Goal: Task Accomplishment & Management: Complete application form

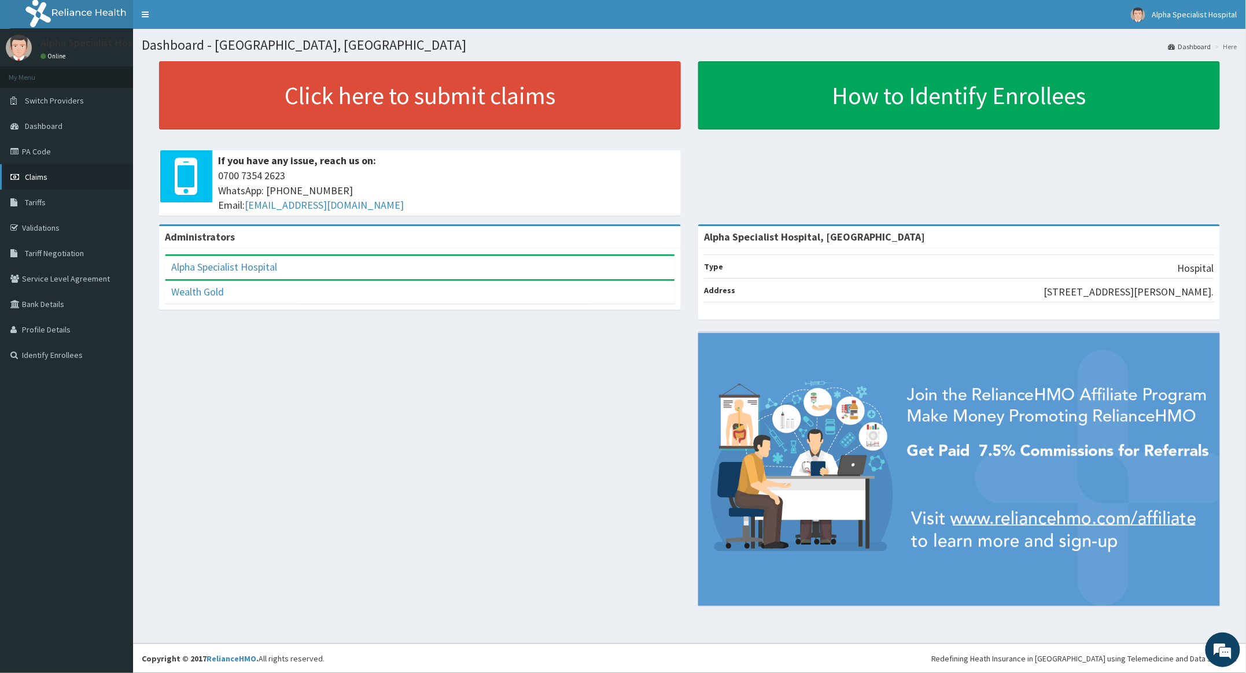
click at [34, 172] on span "Claims" at bounding box center [36, 177] width 23 height 10
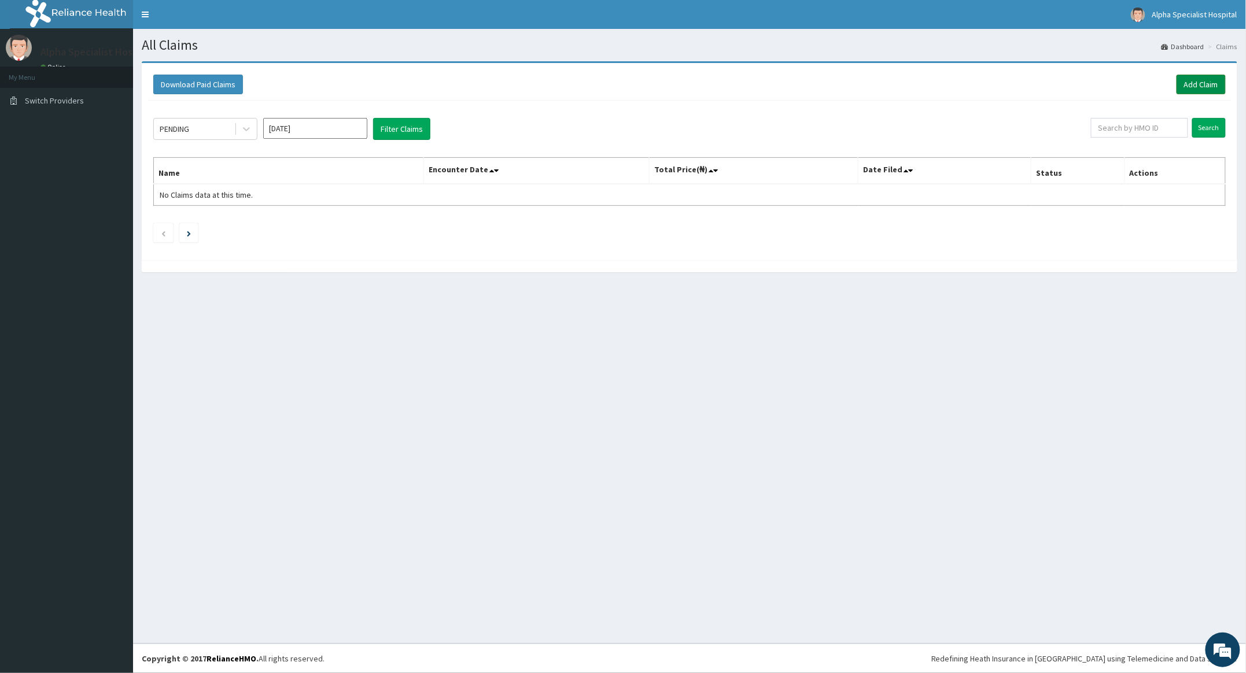
click at [1209, 79] on link "Add Claim" at bounding box center [1201, 85] width 49 height 20
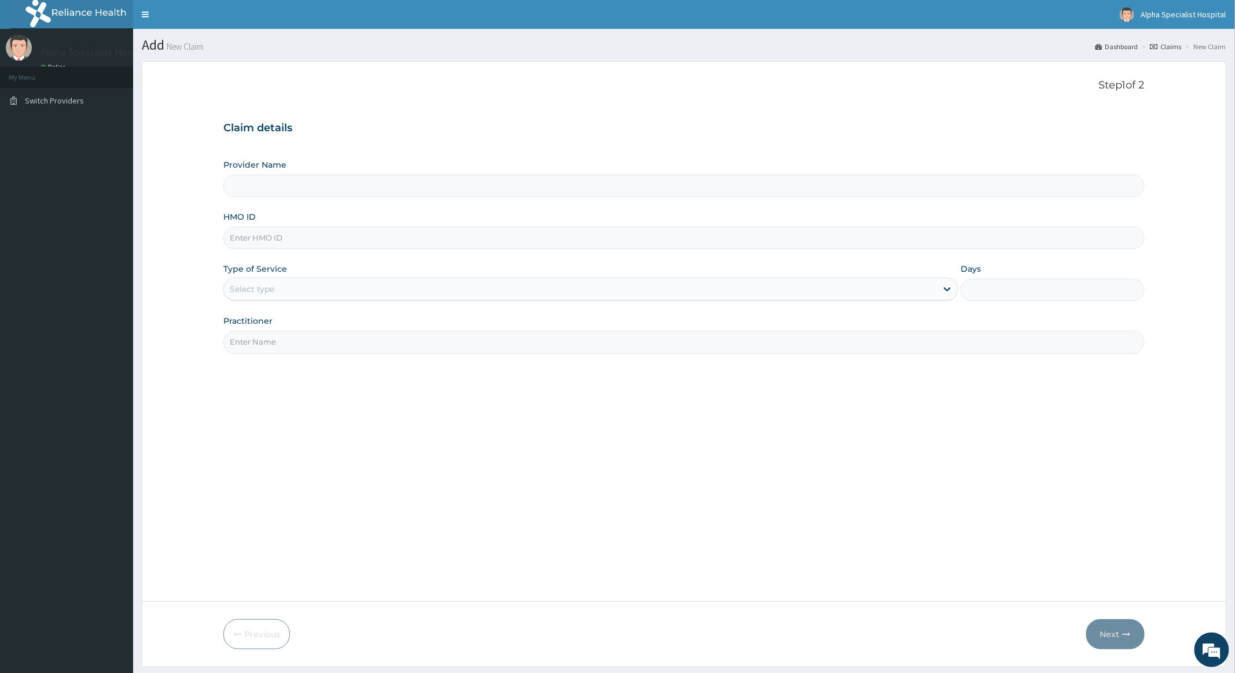
click at [650, 506] on div "Step 1 of 2 Claim details Provider Name HMO ID Type of Service Select type Days…" at bounding box center [683, 331] width 920 height 505
